Goal: Transaction & Acquisition: Purchase product/service

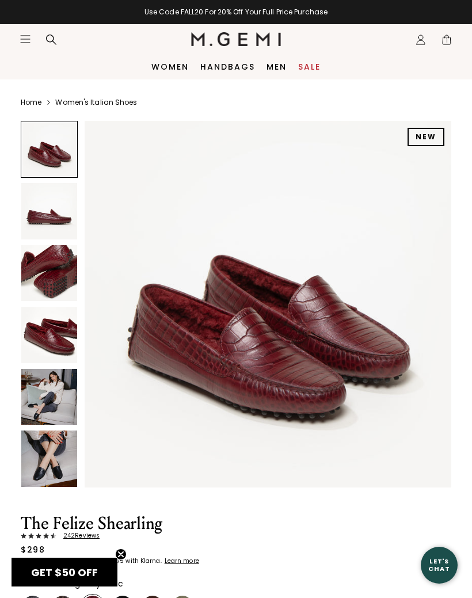
click at [54, 404] on img at bounding box center [49, 397] width 56 height 56
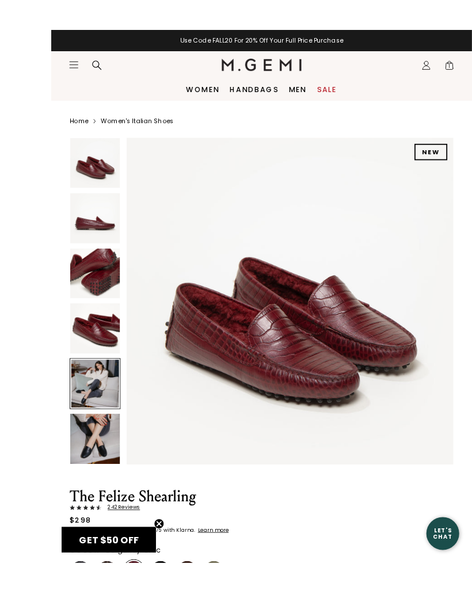
scroll to position [27, 0]
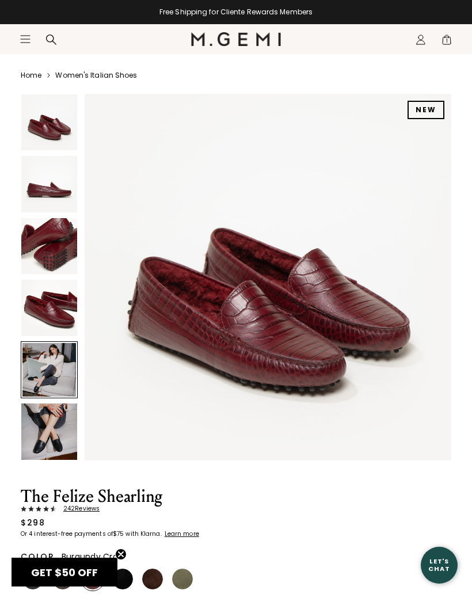
click at [62, 440] on img at bounding box center [49, 431] width 56 height 56
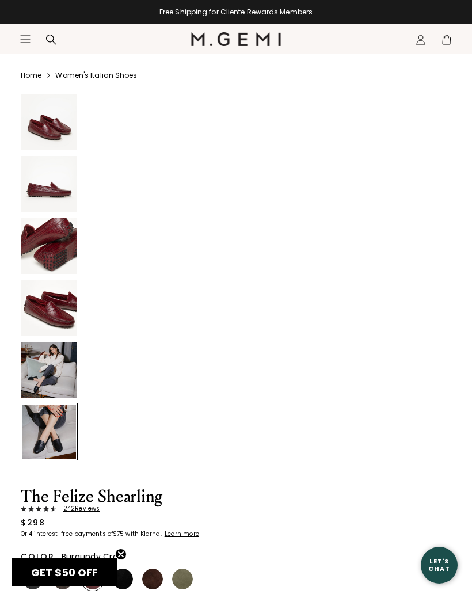
scroll to position [1889, 0]
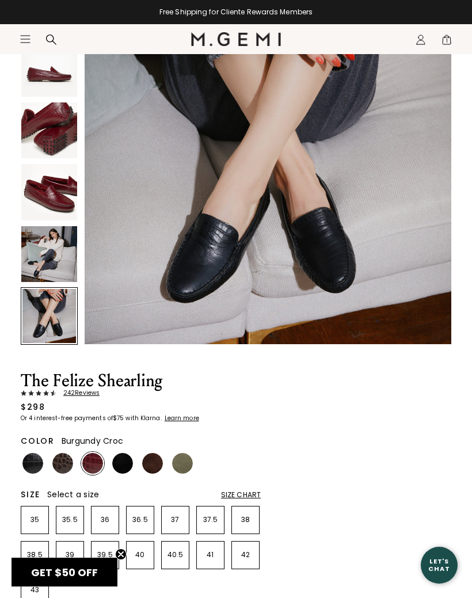
click at [83, 393] on span "242 Review s" at bounding box center [77, 393] width 43 height 7
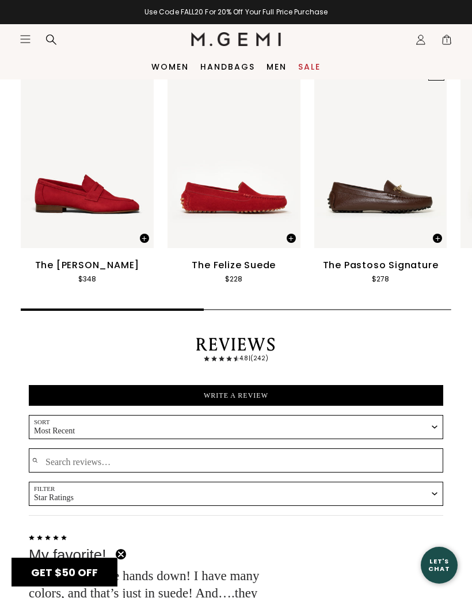
scroll to position [1765, 0]
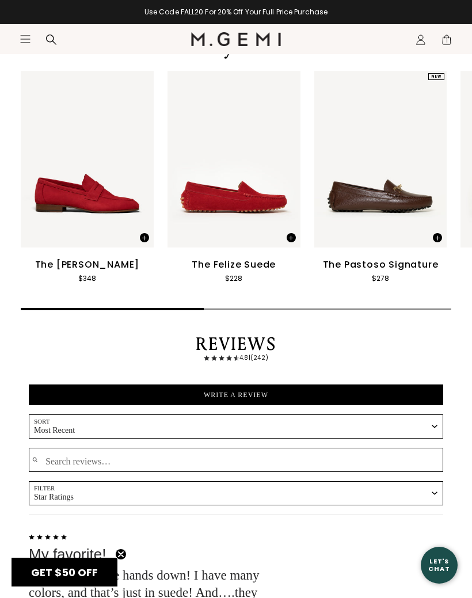
click at [438, 562] on div "Let's Chat" at bounding box center [439, 565] width 37 height 14
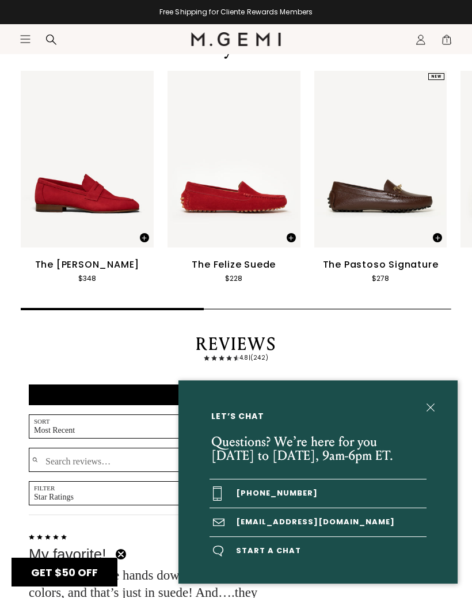
click at [270, 557] on span "Start a chat" at bounding box center [317, 551] width 217 height 28
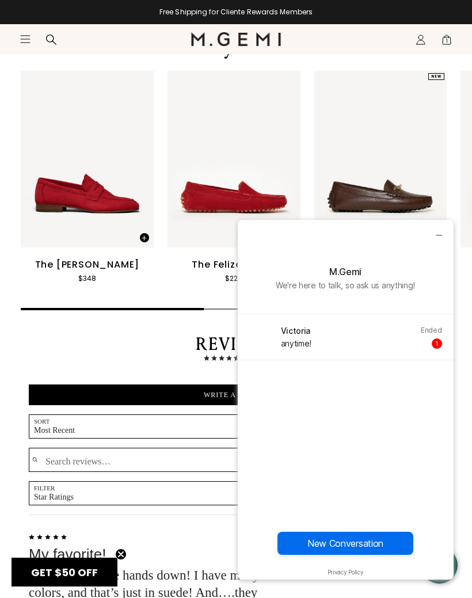
click at [342, 542] on button "New Conversation" at bounding box center [345, 543] width 136 height 23
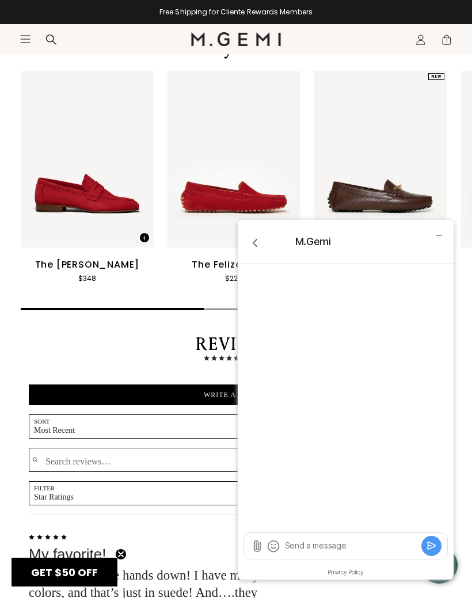
scroll to position [1914, 0]
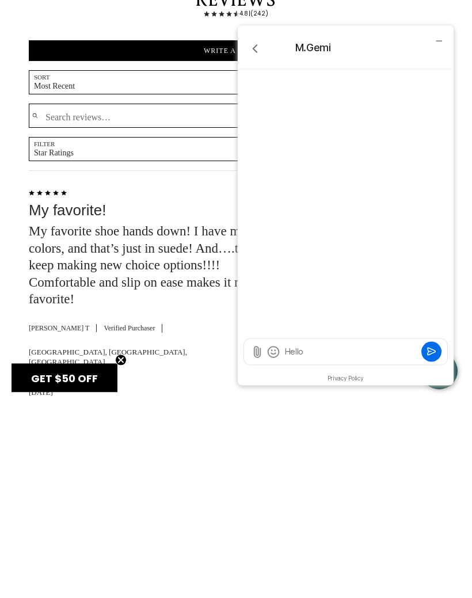
type textarea "Hello"
click at [436, 348] on icon "Submit" at bounding box center [432, 351] width 12 height 12
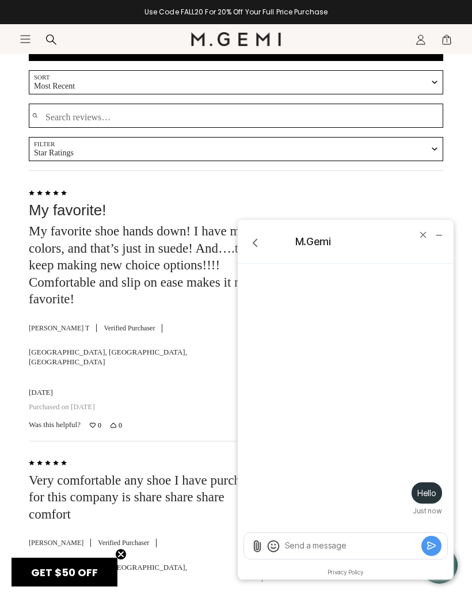
click at [319, 543] on textarea "Send a message" at bounding box center [351, 546] width 135 height 12
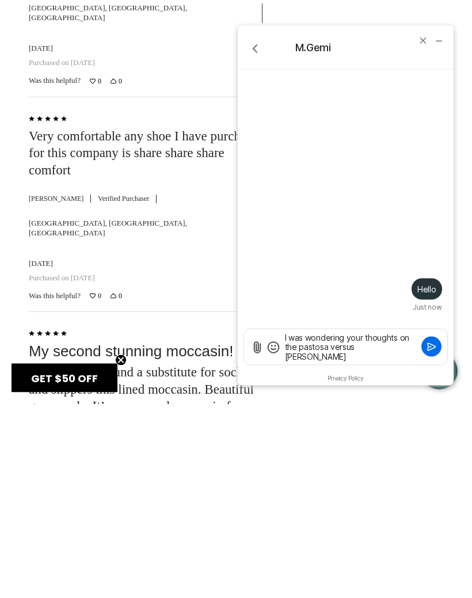
scroll to position [0, 0]
type textarea "I was wondering your thoughts on the pastosa versus Felipe shearling"
click at [439, 344] on button "Submit" at bounding box center [431, 346] width 20 height 20
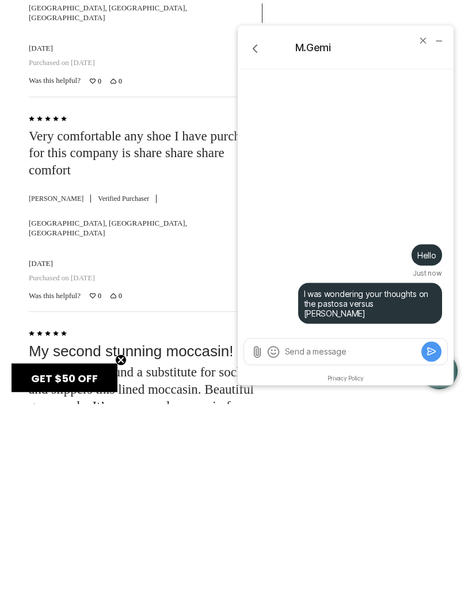
scroll to position [2453, 0]
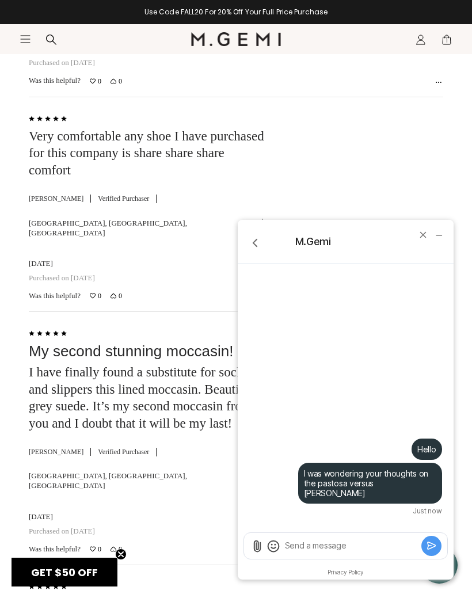
click at [318, 546] on textarea "Send a message" at bounding box center [351, 546] width 135 height 12
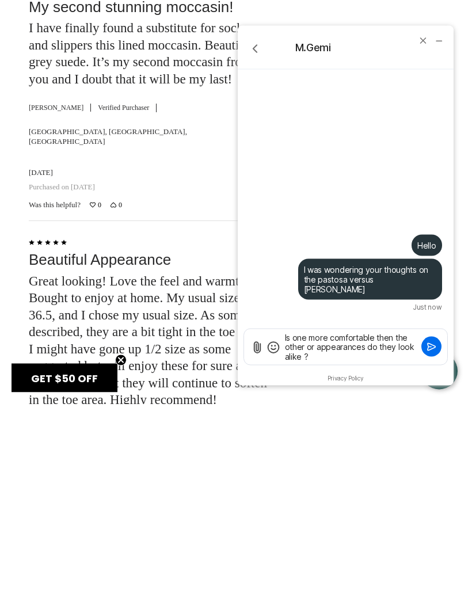
type textarea "Is one more comfortable then the other or appearances do they look alike ?"
click at [439, 349] on button "Submit" at bounding box center [431, 346] width 20 height 20
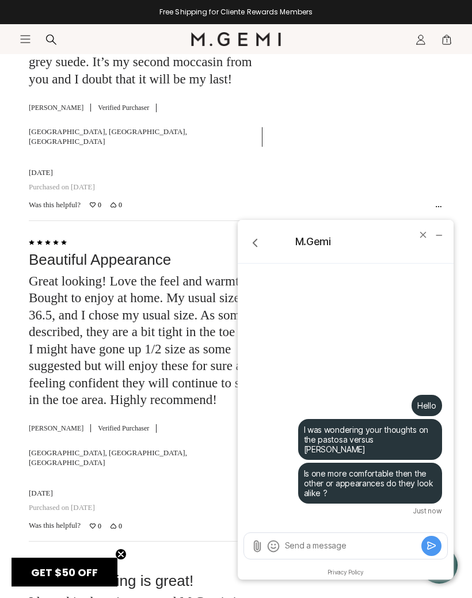
click at [54, 567] on span "GET $50 OFF" at bounding box center [64, 572] width 67 height 14
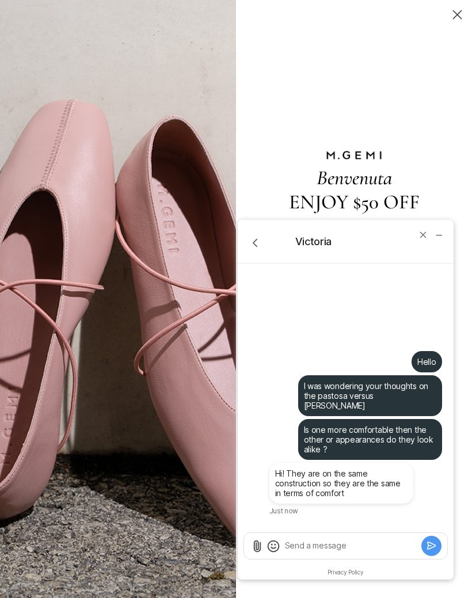
click at [320, 550] on textarea "Send a message" at bounding box center [351, 546] width 135 height 12
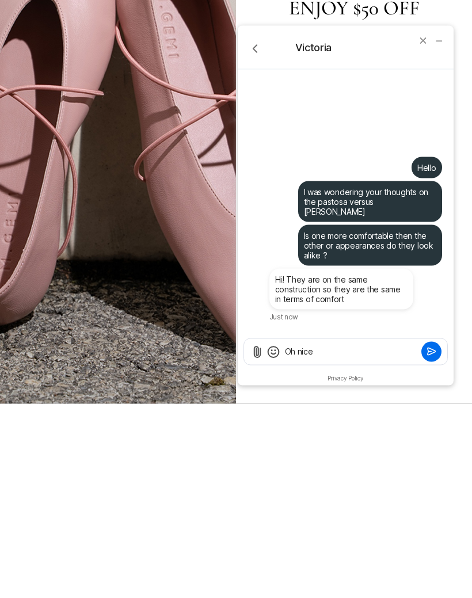
type textarea "Oh nice"
click at [439, 352] on button "Submit" at bounding box center [431, 351] width 20 height 20
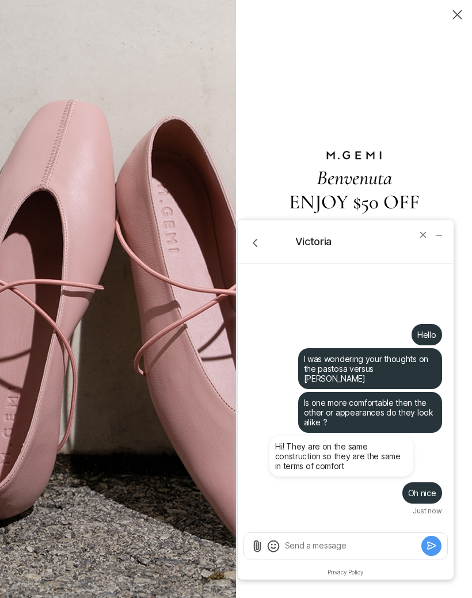
click at [327, 546] on textarea "Send a message" at bounding box center [351, 546] width 135 height 12
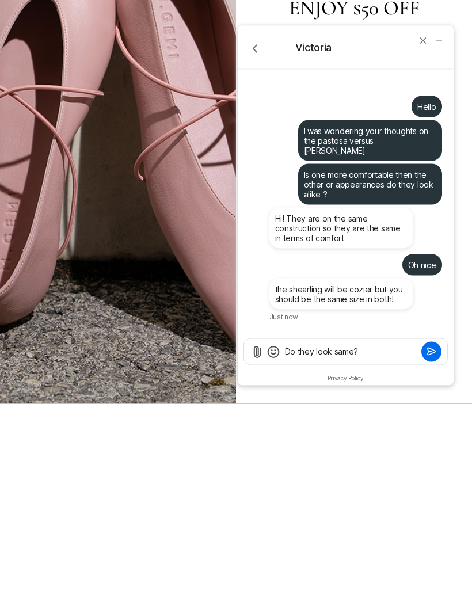
type textarea "Do they look same?"
click at [437, 348] on icon "Submit" at bounding box center [432, 351] width 12 height 12
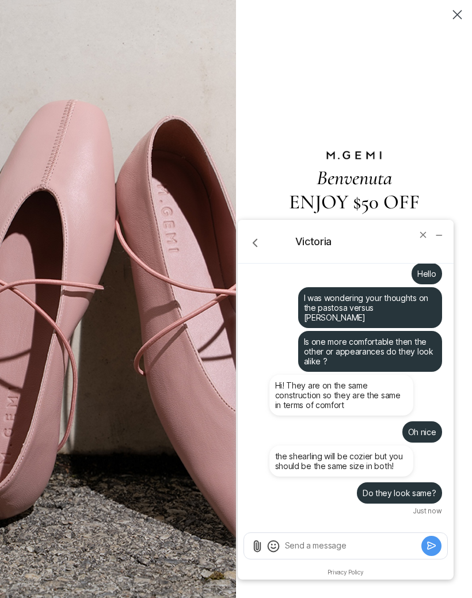
click at [330, 542] on textarea "Send a message" at bounding box center [351, 546] width 135 height 12
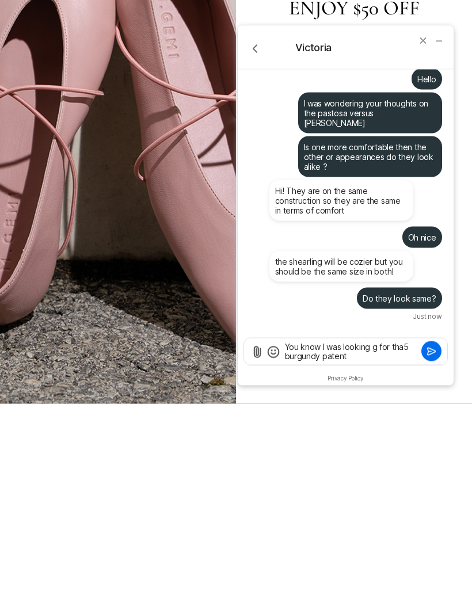
scroll to position [0, 0]
type textarea "You know I was looking g for tha5 burgundy patent"
click at [448, 344] on div "You know I was looking g for tha5 burgundy patent" at bounding box center [346, 353] width 216 height 33
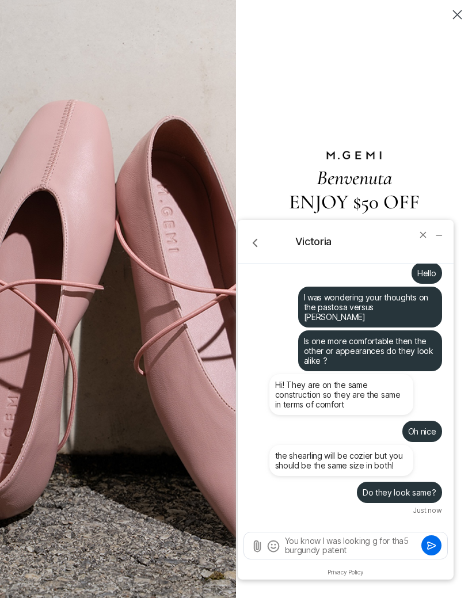
click at [434, 546] on icon "Submit" at bounding box center [432, 546] width 12 height 12
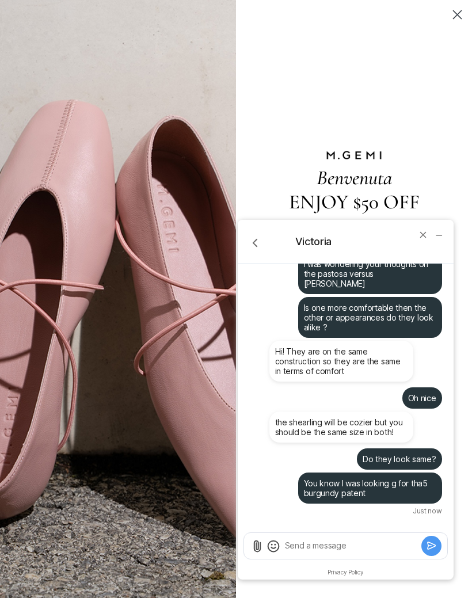
click at [388, 551] on textarea "Send a message" at bounding box center [351, 546] width 135 height 12
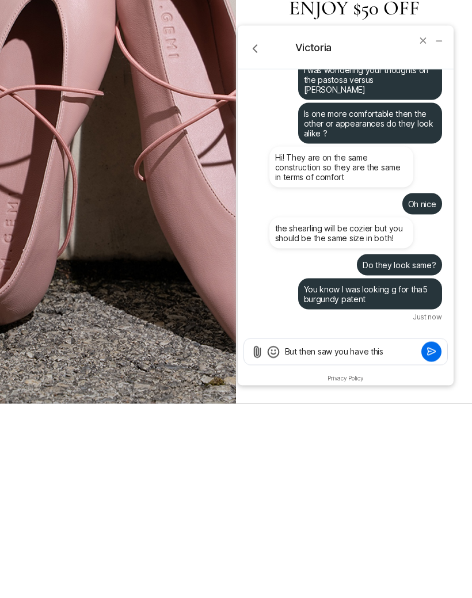
type textarea "But then saw you have this"
click at [443, 348] on div "But then saw you have this" at bounding box center [345, 351] width 203 height 26
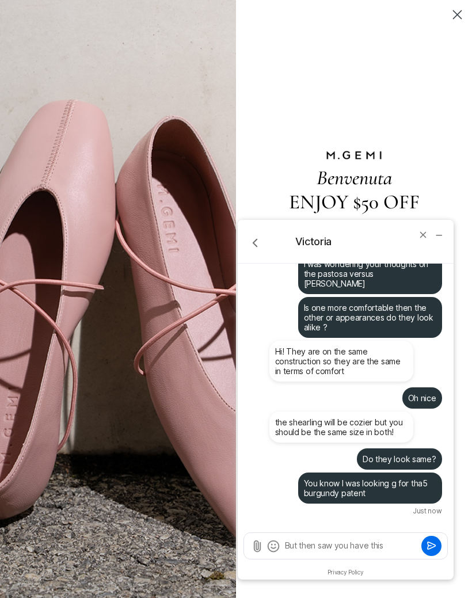
click at [426, 547] on icon "Submit" at bounding box center [432, 546] width 12 height 12
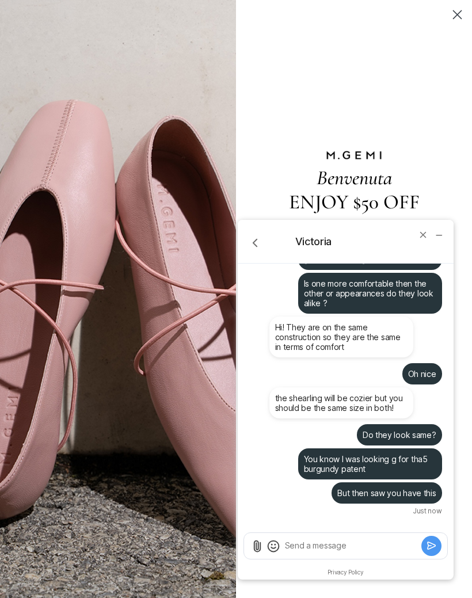
click at [332, 551] on textarea "Send a message" at bounding box center [351, 546] width 135 height 12
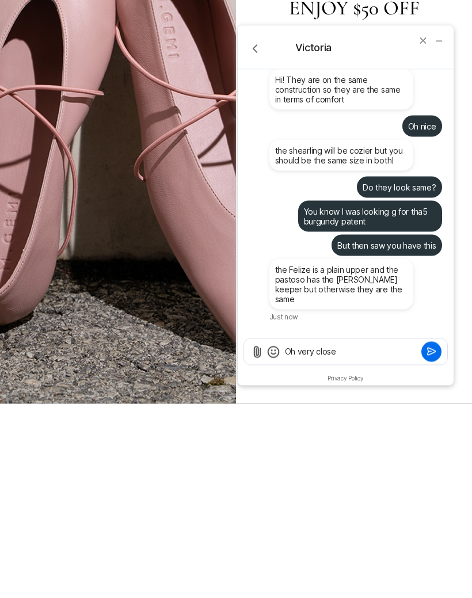
type textarea "Oh very close"
click at [439, 355] on button "Submit" at bounding box center [431, 351] width 20 height 20
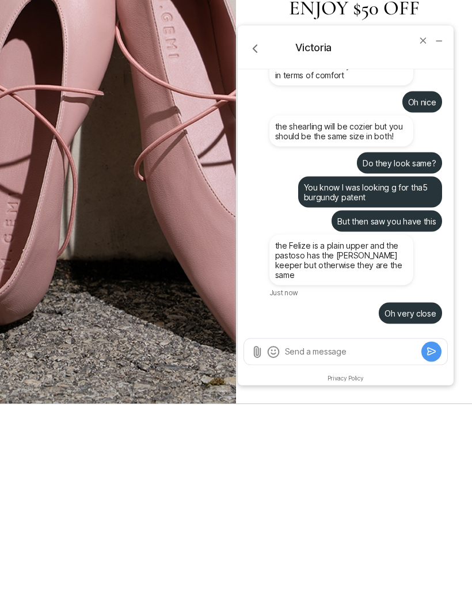
scroll to position [4346, 0]
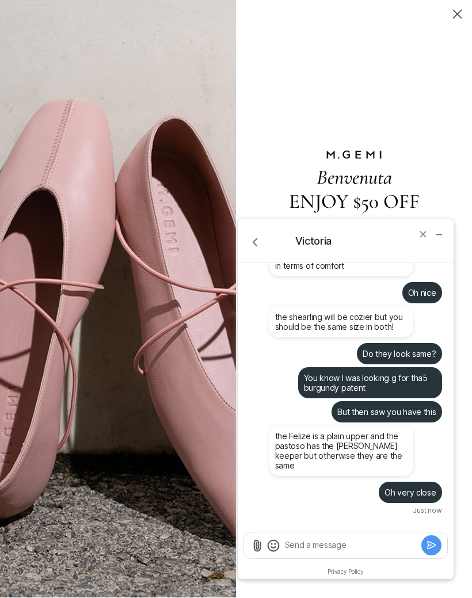
click at [326, 541] on textarea "Send a message" at bounding box center [351, 545] width 135 height 12
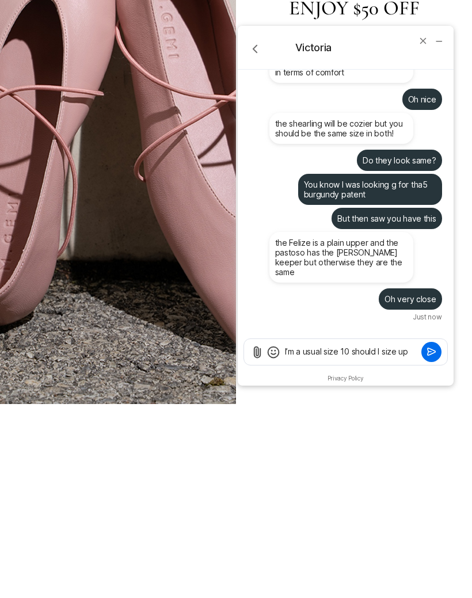
type textarea "I’m a usual size 10 should I size up"
click at [440, 348] on button "Submit" at bounding box center [431, 352] width 20 height 20
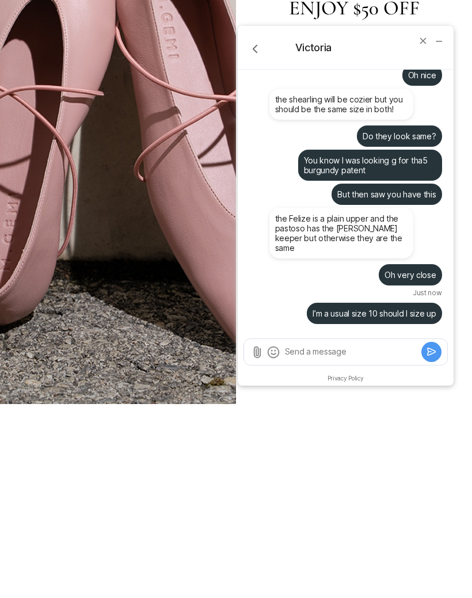
scroll to position [4346, 0]
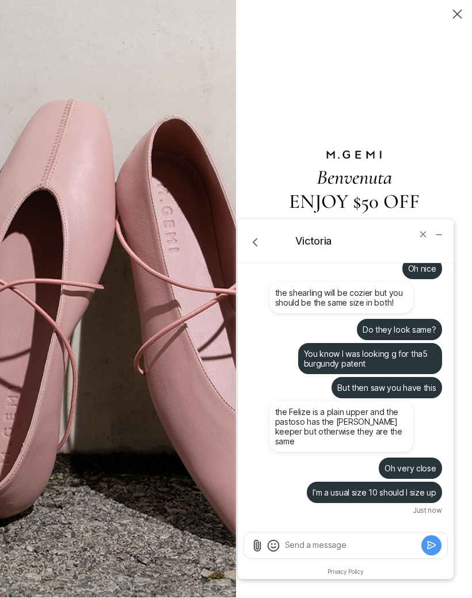
click at [325, 543] on textarea "Send a message" at bounding box center [351, 545] width 135 height 12
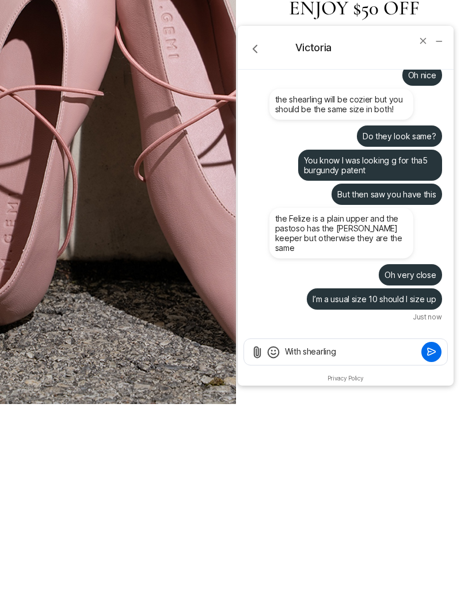
type textarea "With shearling"
click at [441, 352] on button "Submit" at bounding box center [431, 352] width 20 height 20
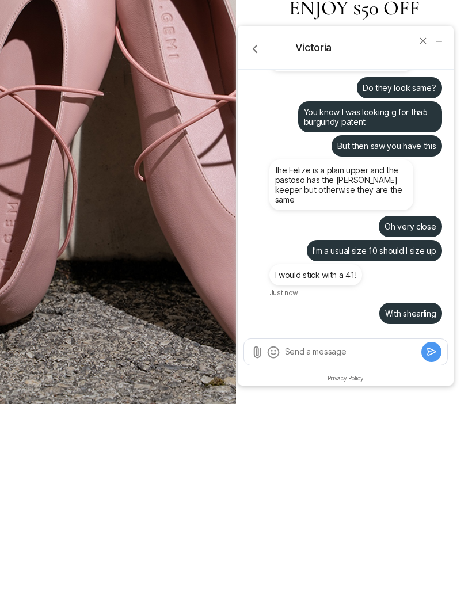
scroll to position [4346, 0]
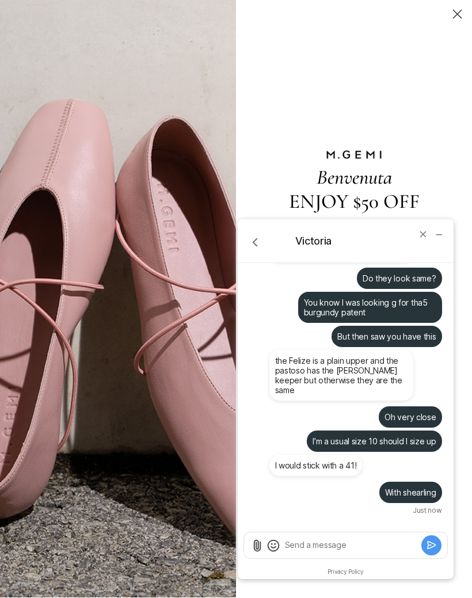
click at [357, 543] on textarea "Send a message" at bounding box center [351, 545] width 135 height 12
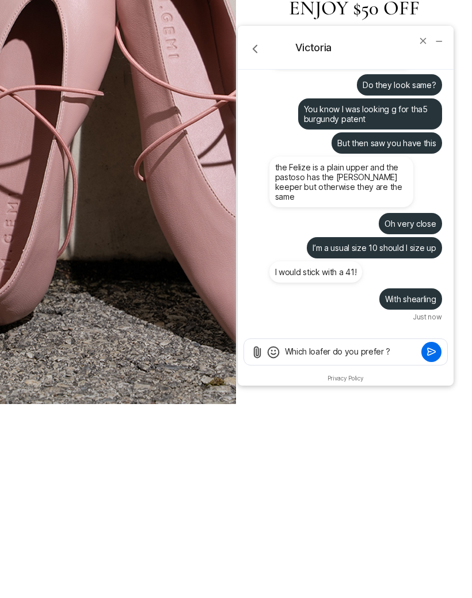
type textarea "Which loafer do you prefer ?"
click at [446, 348] on div "Which loafer do you prefer ?" at bounding box center [345, 352] width 203 height 26
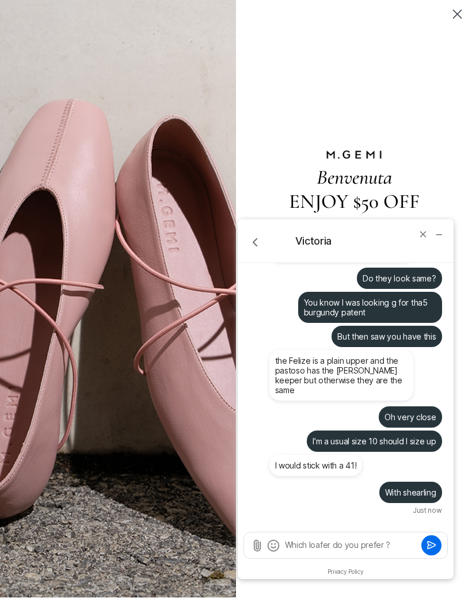
click at [429, 541] on icon "Submit" at bounding box center [432, 545] width 12 height 12
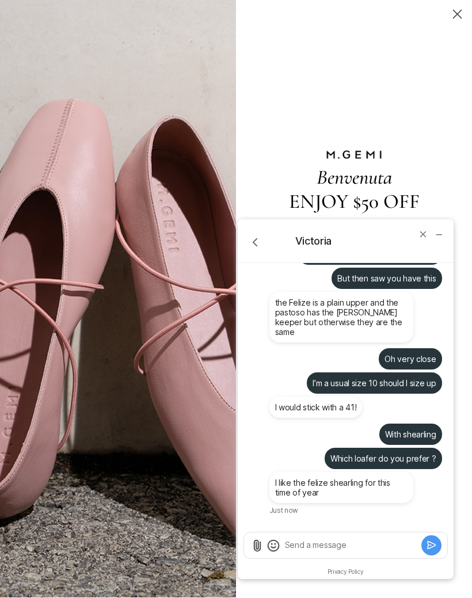
click at [340, 547] on textarea "Send a message" at bounding box center [351, 545] width 135 height 12
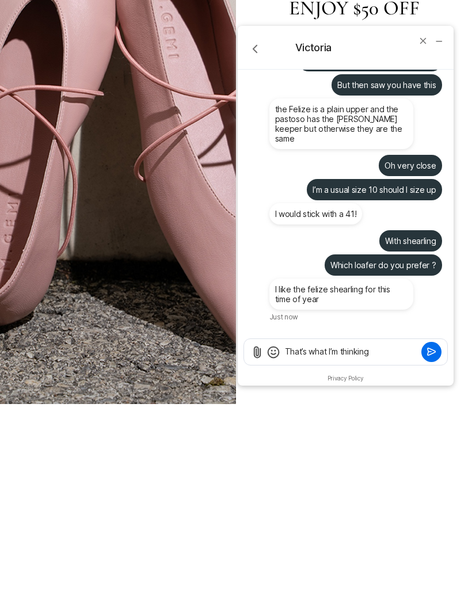
type textarea "That’s what I’m thinking"
click at [437, 347] on button "Submit" at bounding box center [431, 352] width 20 height 20
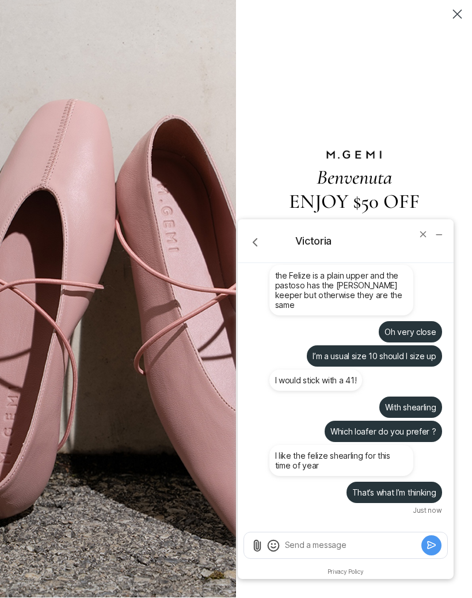
click at [344, 547] on textarea "Send a message" at bounding box center [351, 545] width 135 height 12
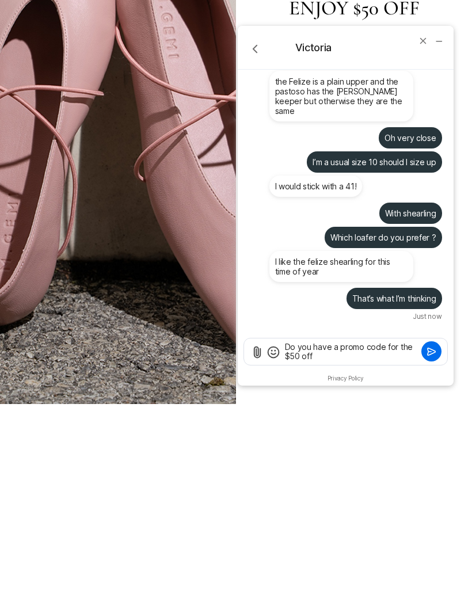
type textarea "Do you have a promo code for the $50 off"
click at [450, 357] on div "Do you have a promo code for the $50 off" at bounding box center [346, 354] width 216 height 33
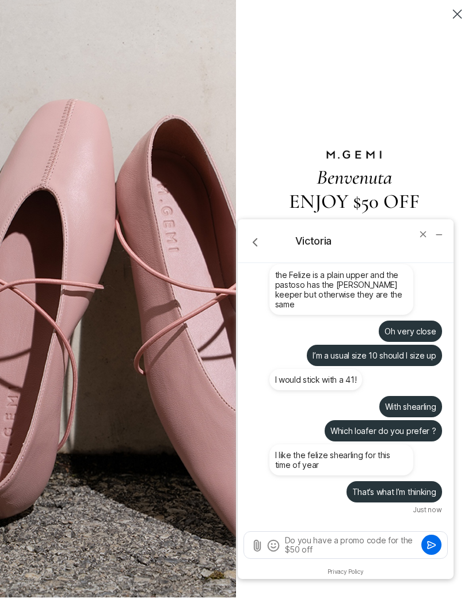
click at [431, 544] on icon "Submit" at bounding box center [432, 545] width 12 height 12
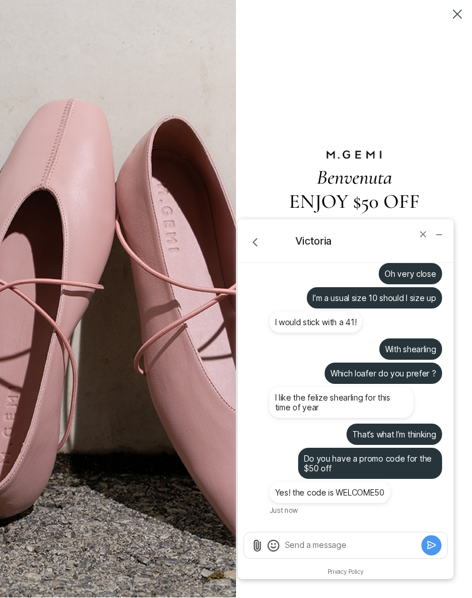
click at [361, 546] on textarea "Send a message" at bounding box center [351, 545] width 135 height 12
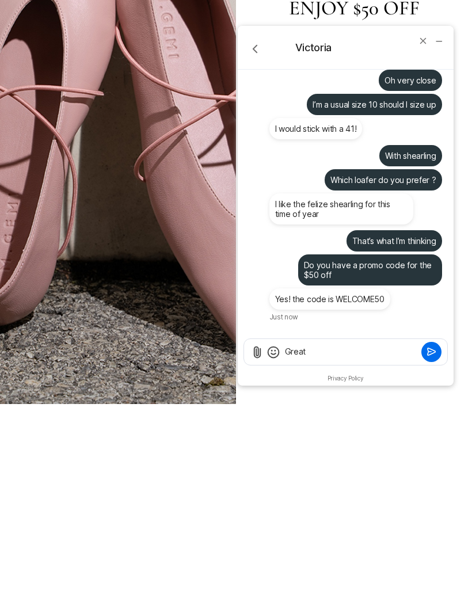
type textarea "Great"
click at [435, 356] on icon "Submit" at bounding box center [432, 352] width 12 height 12
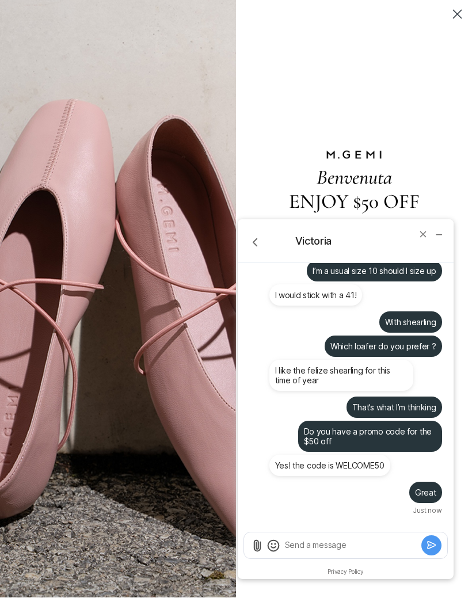
click at [326, 547] on textarea "Send a message" at bounding box center [351, 545] width 135 height 12
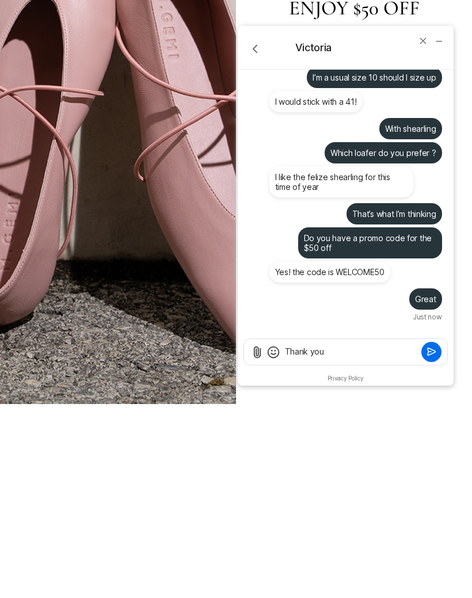
type textarea "Thank you"
click at [432, 352] on icon "Submit" at bounding box center [432, 352] width 12 height 12
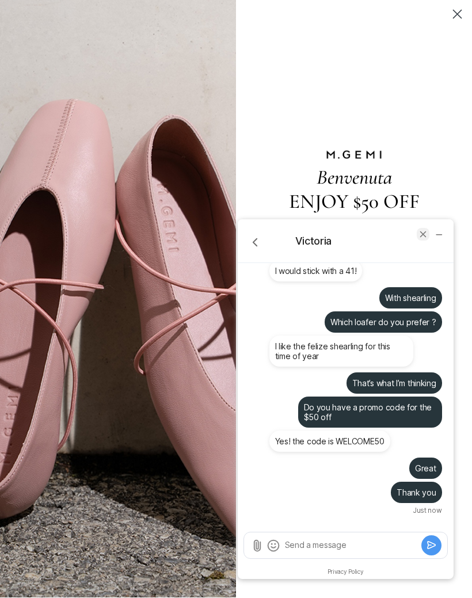
click at [425, 240] on button "end chat" at bounding box center [423, 234] width 13 height 13
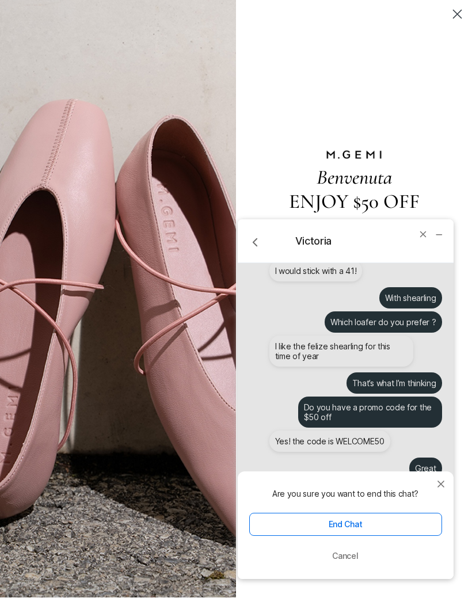
click at [458, 16] on circle "Close dialog" at bounding box center [457, 14] width 19 height 19
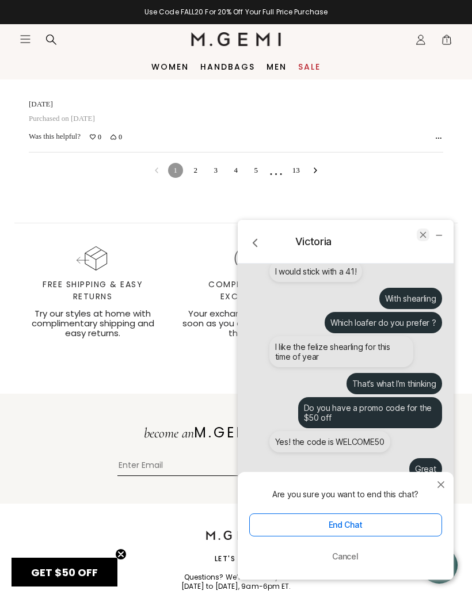
click at [422, 234] on icon "end chat" at bounding box center [422, 234] width 5 height 5
click at [420, 241] on button "end chat" at bounding box center [423, 234] width 13 height 13
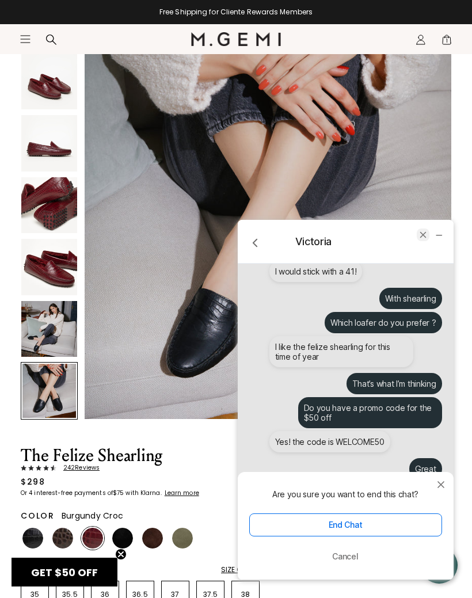
scroll to position [261, 0]
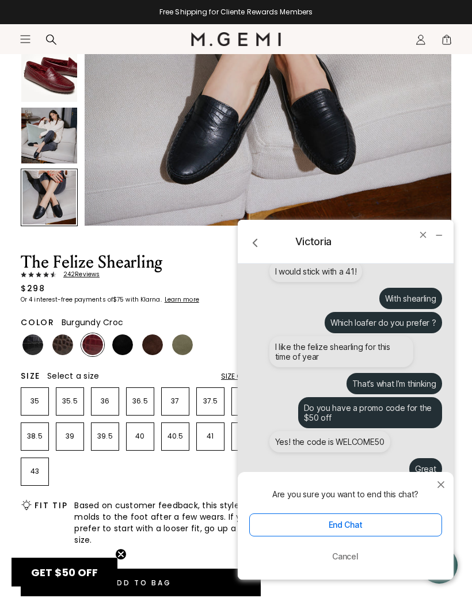
click at [96, 342] on img at bounding box center [92, 344] width 21 height 21
click at [209, 435] on p "41" at bounding box center [210, 436] width 27 height 9
click at [173, 577] on button "Add to Bag" at bounding box center [141, 583] width 240 height 28
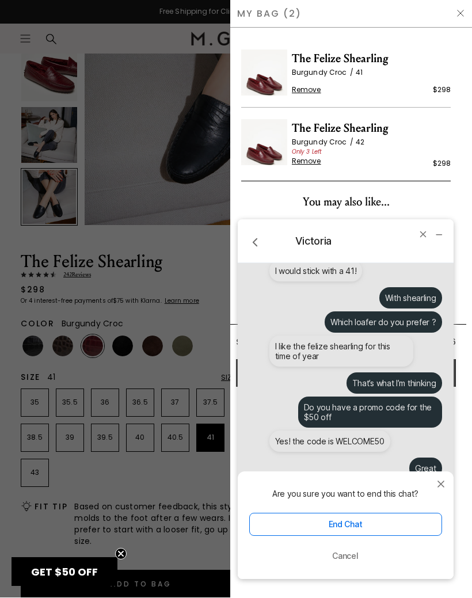
click at [307, 160] on span "Remove" at bounding box center [306, 161] width 29 height 9
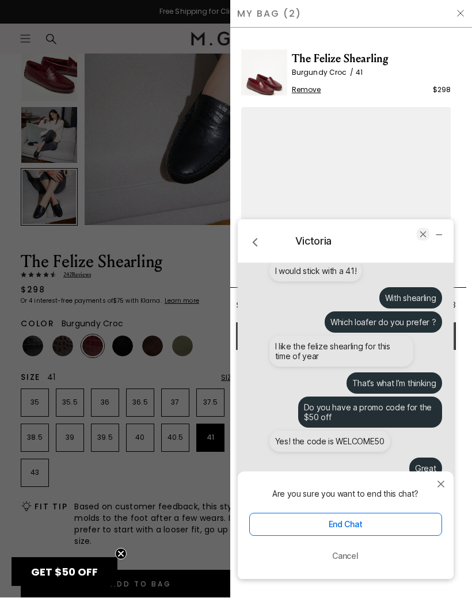
click at [426, 233] on icon "end chat" at bounding box center [423, 234] width 10 height 10
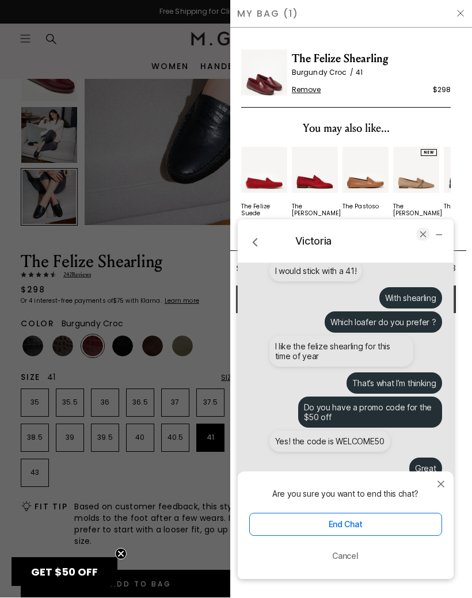
click at [421, 238] on icon "end chat" at bounding box center [423, 234] width 10 height 10
click at [392, 523] on button "End Chat" at bounding box center [345, 524] width 193 height 23
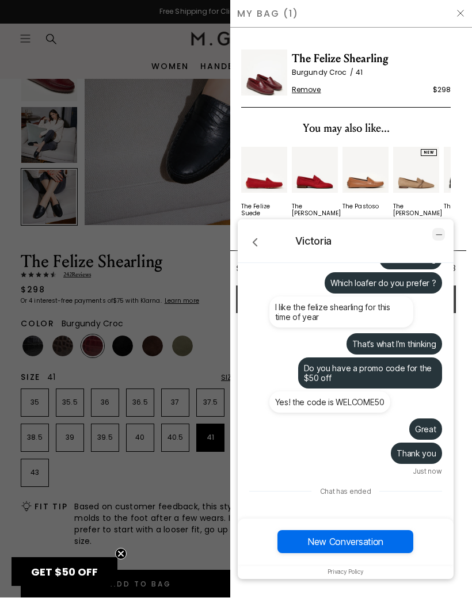
click at [441, 236] on icon "minimize chat widget" at bounding box center [438, 234] width 10 height 10
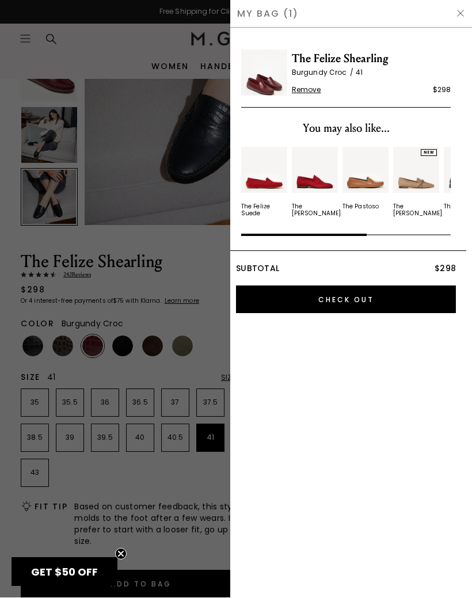
click at [355, 305] on input "Check Out" at bounding box center [346, 300] width 220 height 28
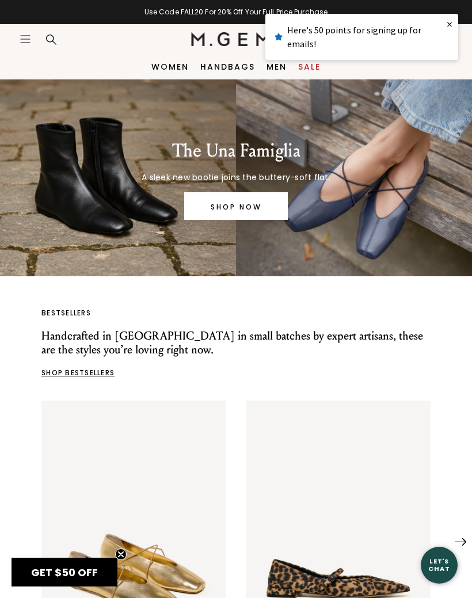
click at [452, 20] on link "×" at bounding box center [449, 24] width 17 height 21
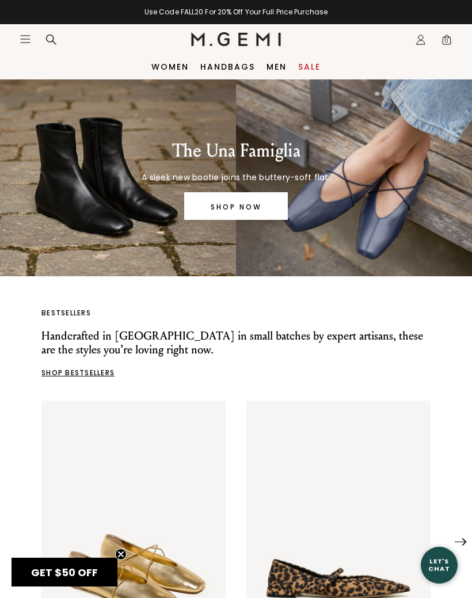
click at [54, 36] on icon at bounding box center [51, 40] width 12 height 12
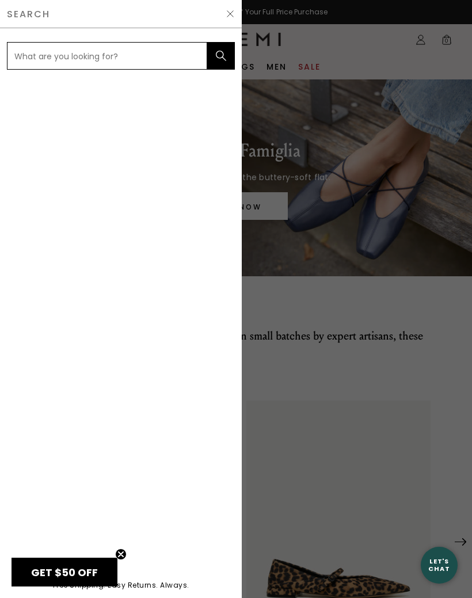
click at [98, 52] on input "text" at bounding box center [107, 56] width 200 height 28
type input "Felize shearling"
click at [221, 56] on button "submit" at bounding box center [221, 56] width 28 height 28
click at [218, 51] on icon "submit" at bounding box center [221, 56] width 12 height 12
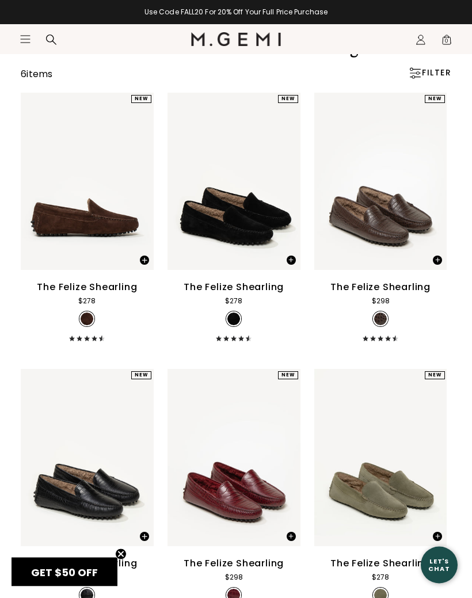
scroll to position [68, 0]
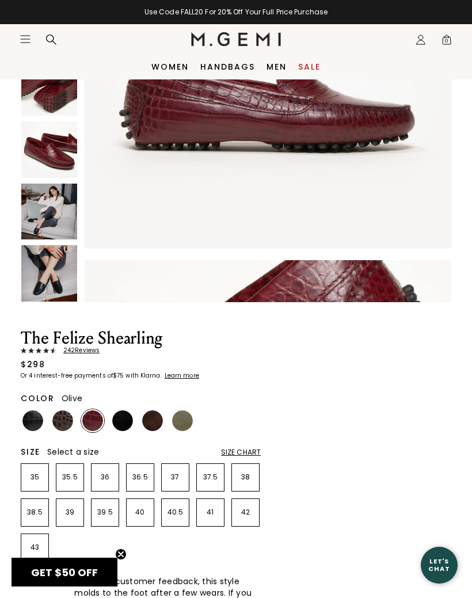
scroll to position [432, 0]
click at [184, 422] on img at bounding box center [182, 420] width 21 height 21
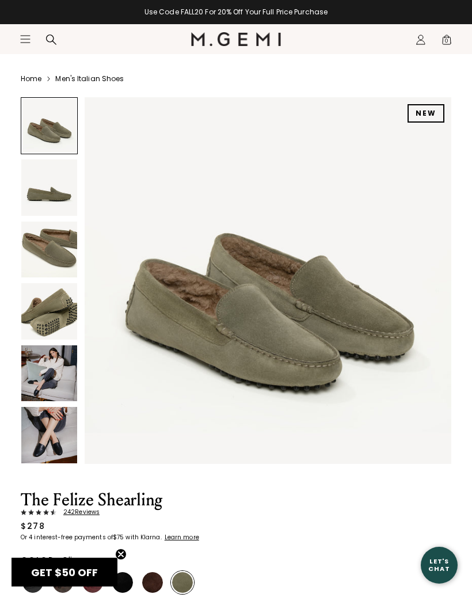
scroll to position [83, 0]
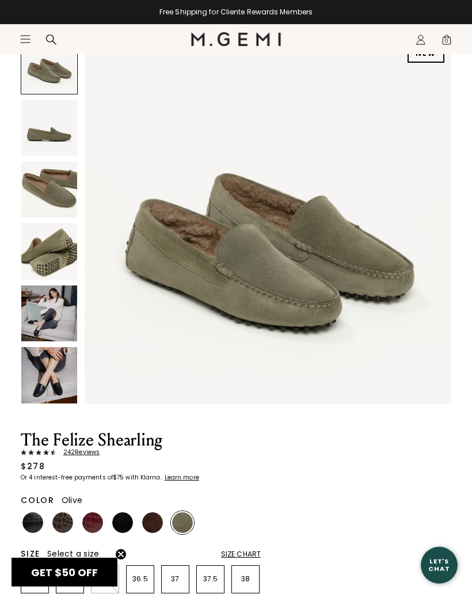
click at [93, 528] on img at bounding box center [92, 522] width 21 height 21
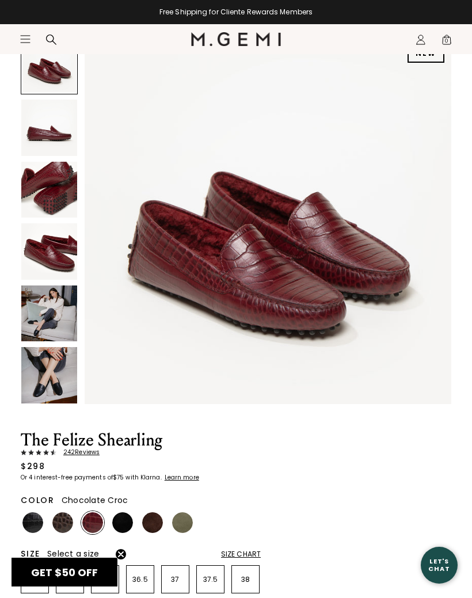
click at [59, 520] on img at bounding box center [62, 522] width 21 height 21
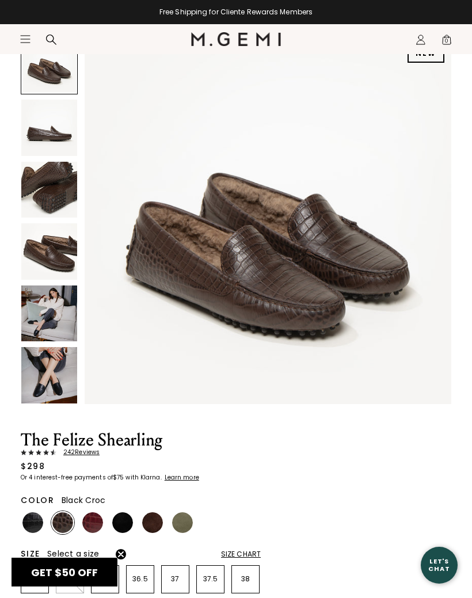
click at [30, 522] on img at bounding box center [32, 522] width 21 height 21
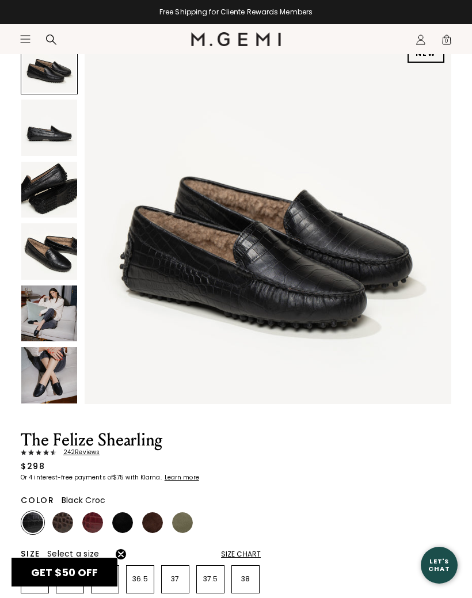
click at [64, 525] on img at bounding box center [62, 522] width 21 height 21
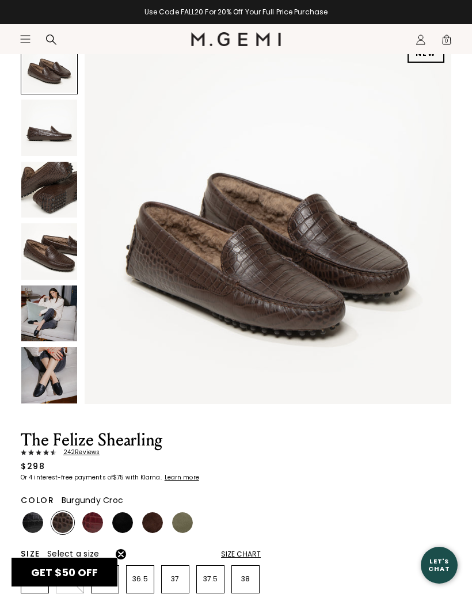
click at [90, 523] on img at bounding box center [92, 522] width 21 height 21
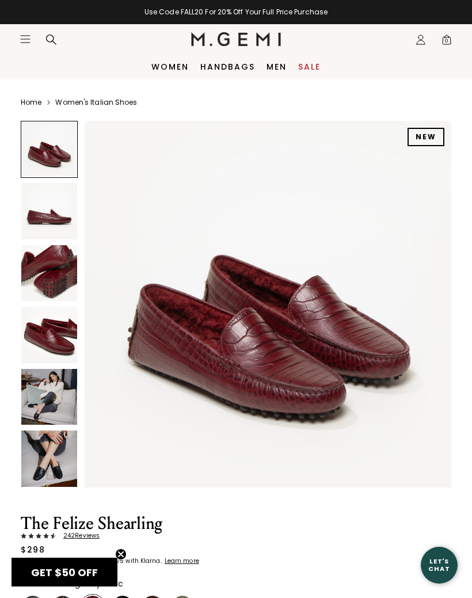
click at [50, 407] on img at bounding box center [49, 397] width 56 height 56
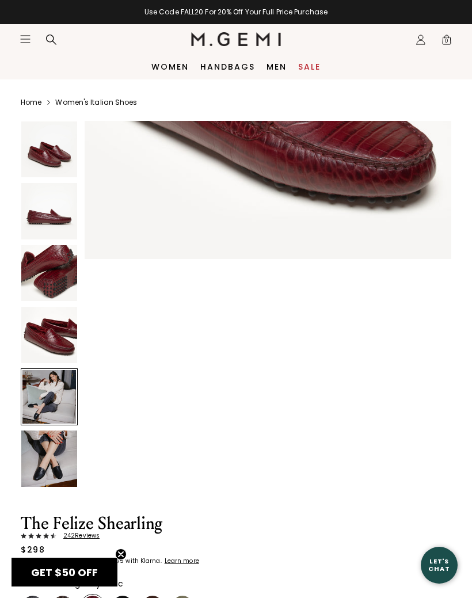
scroll to position [1511, 0]
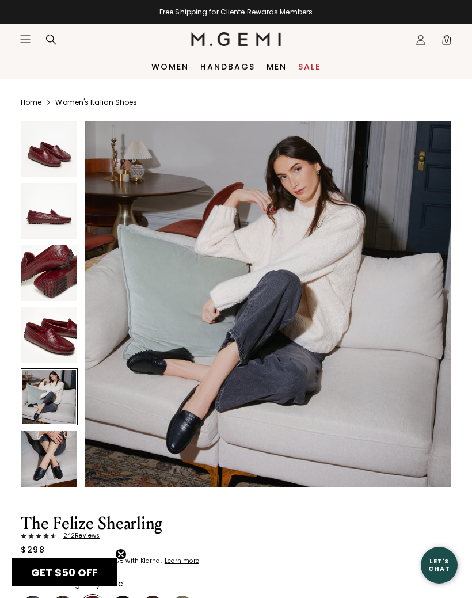
click at [52, 475] on img at bounding box center [49, 459] width 56 height 56
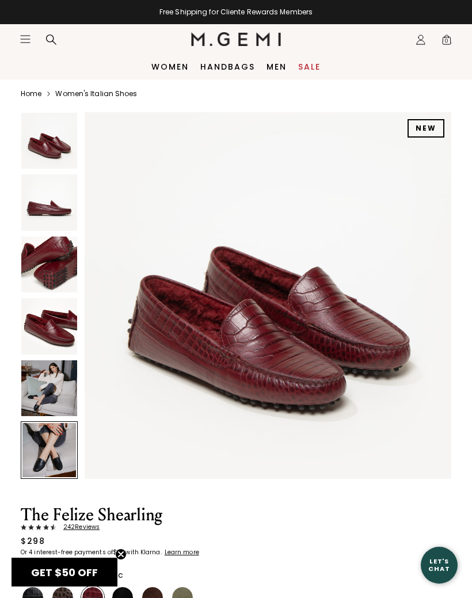
scroll to position [0, 0]
